Goal: Task Accomplishment & Management: Manage account settings

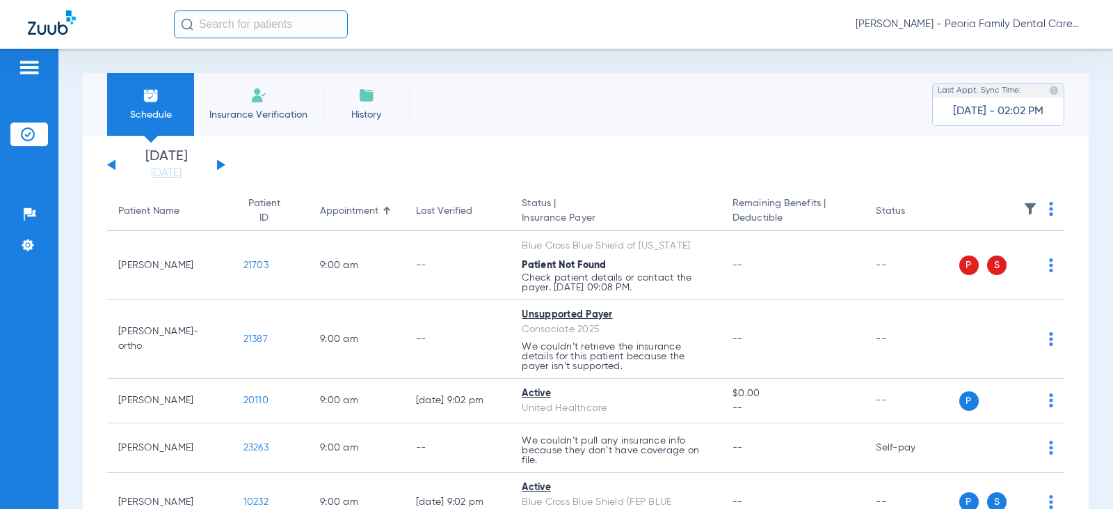
click at [221, 164] on button at bounding box center [221, 164] width 8 height 10
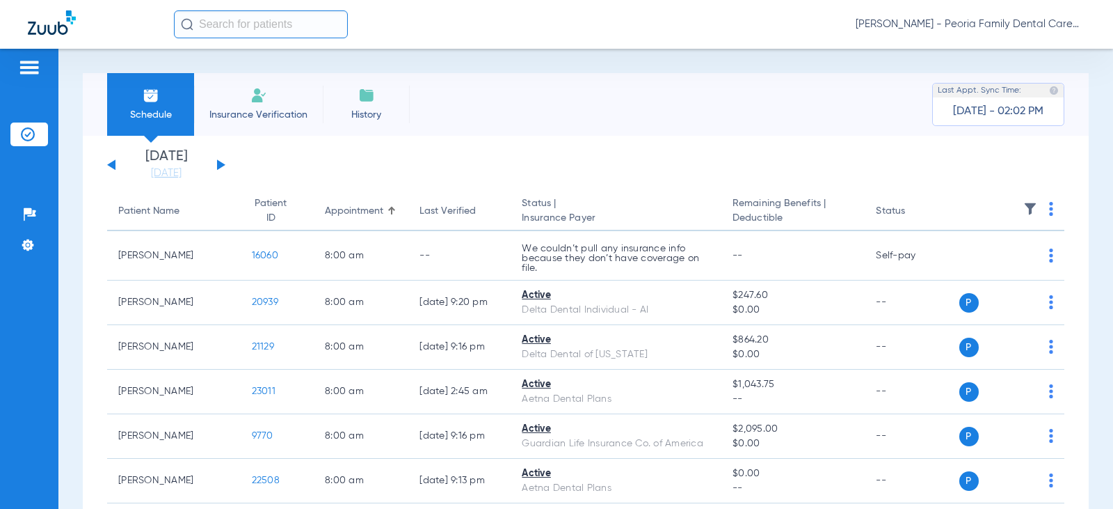
click at [695, 127] on div "Schedule Insurance Verification History Last Appt. Sync Time: [DATE] - 02:02 PM" at bounding box center [586, 104] width 1006 height 63
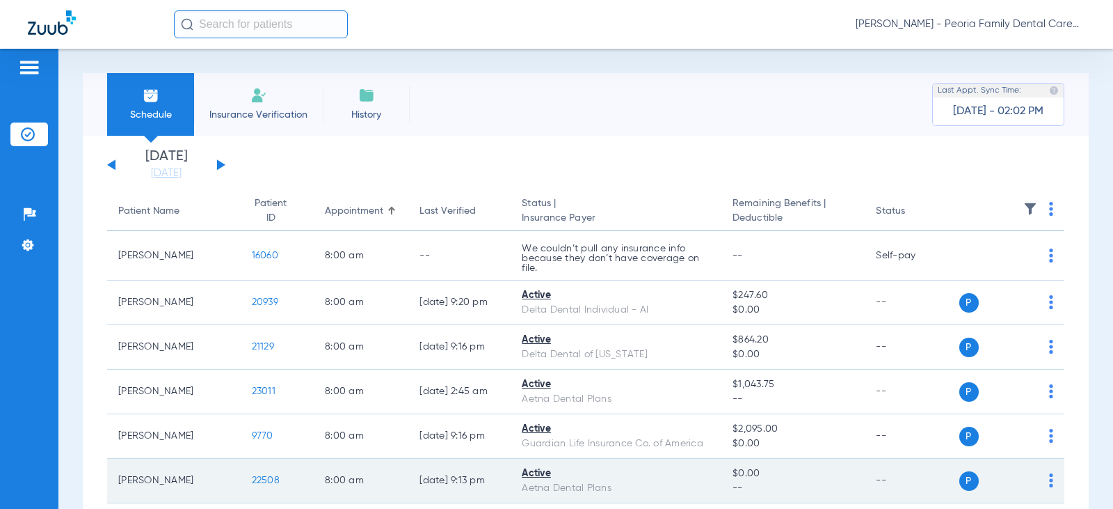
click at [645, 470] on div "Active" at bounding box center [616, 473] width 189 height 15
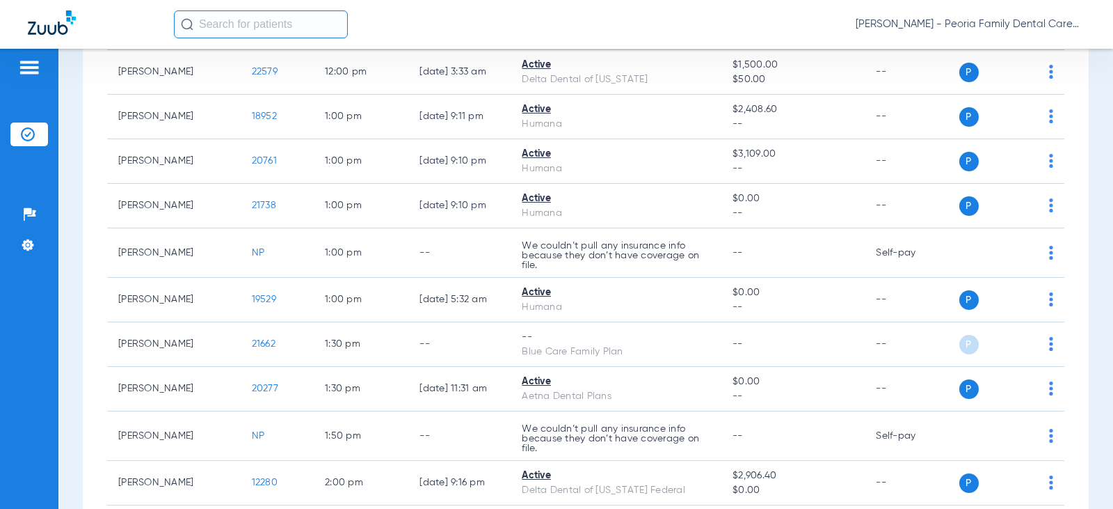
scroll to position [1252, 0]
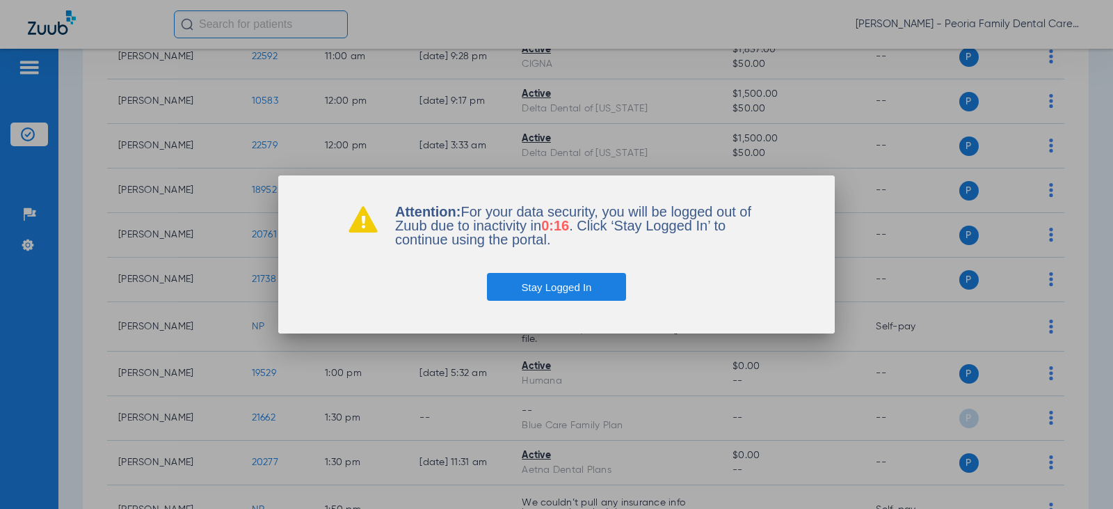
click at [583, 280] on button "Stay Logged In" at bounding box center [557, 287] width 140 height 28
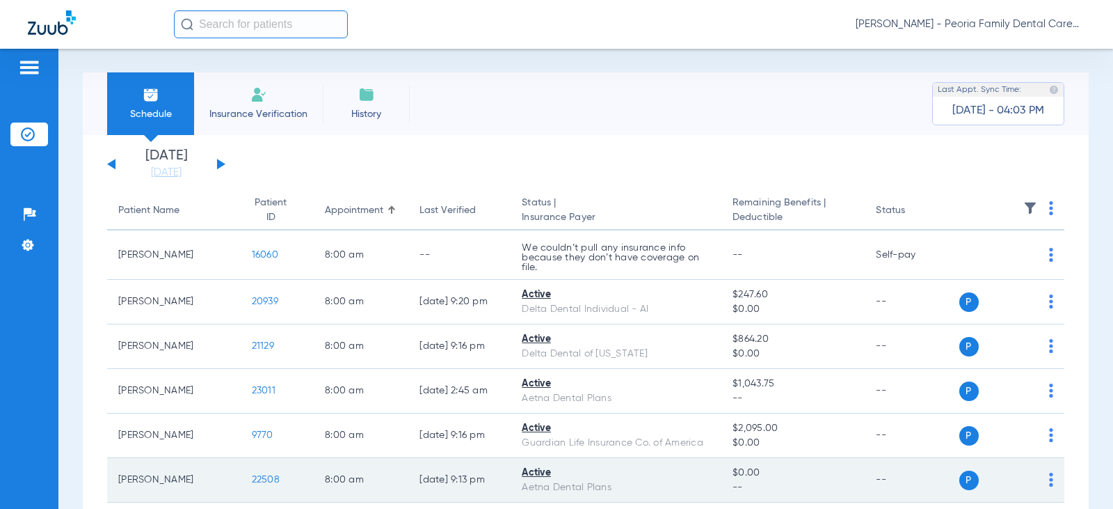
scroll to position [0, 0]
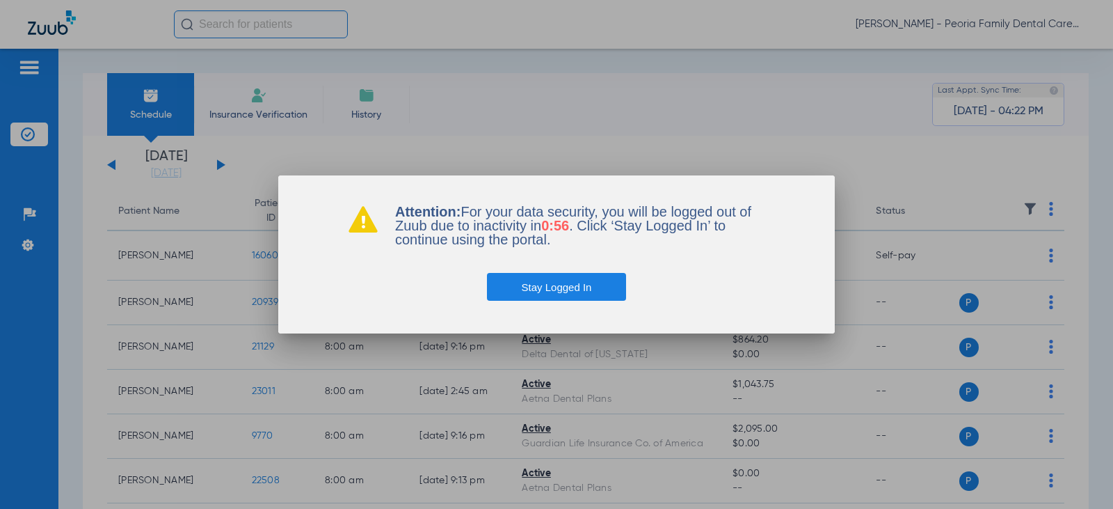
click at [589, 284] on button "Stay Logged In" at bounding box center [557, 287] width 140 height 28
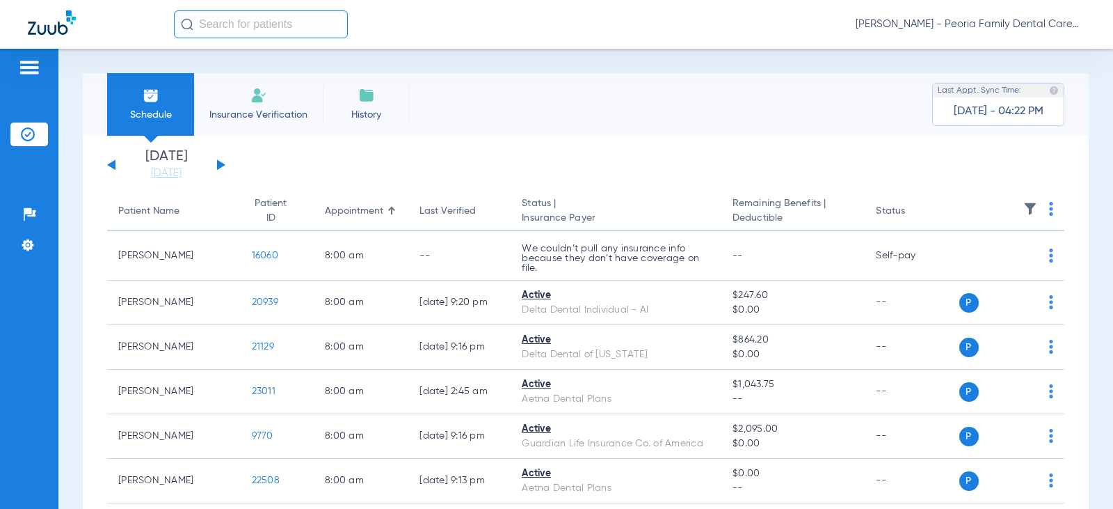
click at [986, 23] on span "[PERSON_NAME] - Peoria Family Dental Care" at bounding box center [971, 24] width 230 height 14
click at [1030, 46] on span "Log out" at bounding box center [1045, 50] width 54 height 10
